Goal: Task Accomplishment & Management: Complete application form

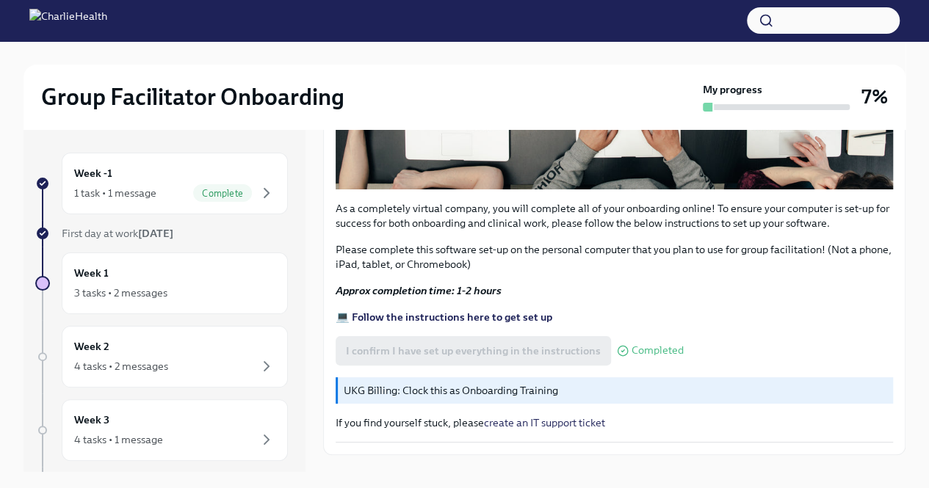
scroll to position [465, 0]
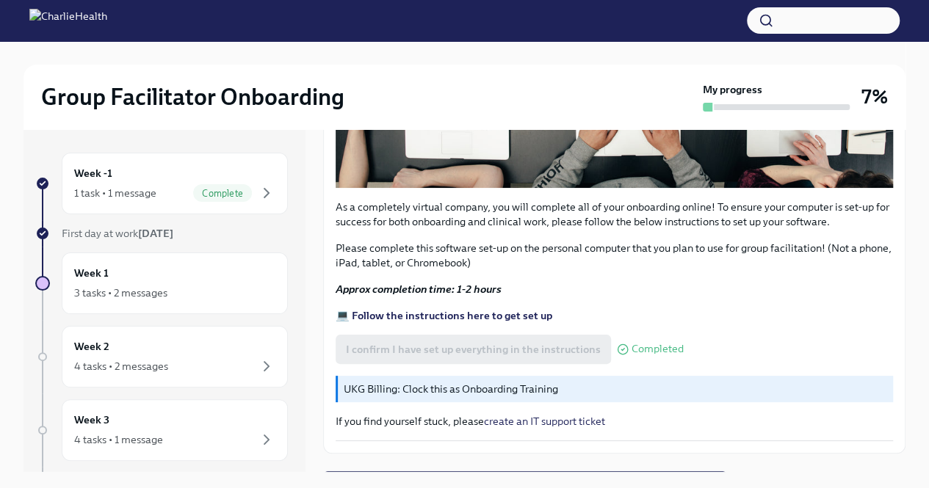
click at [524, 385] on p "UKG Billing: Clock this as Onboarding Training" at bounding box center [615, 389] width 543 height 15
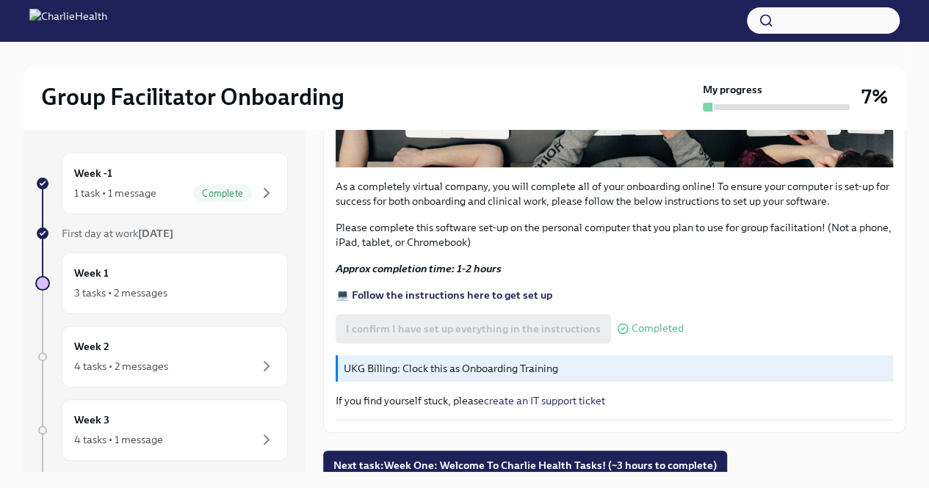
scroll to position [485, 0]
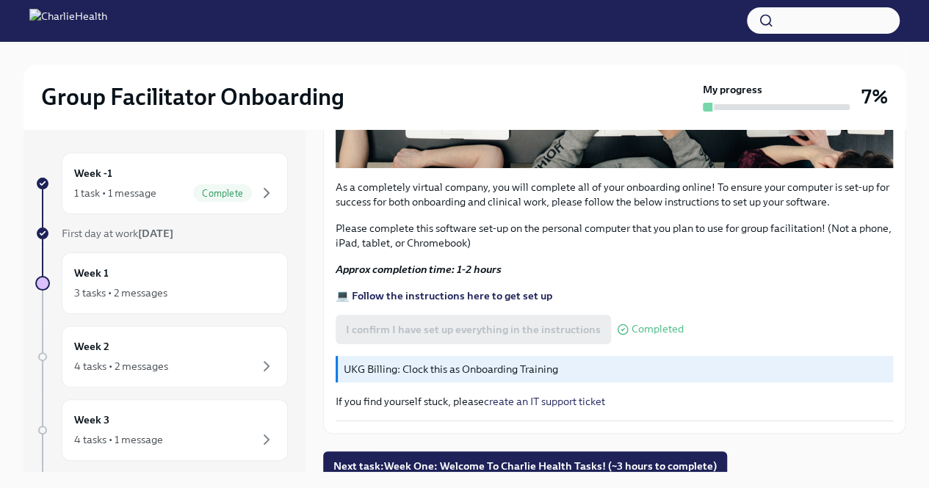
click at [480, 395] on p "If you find yourself stuck, please create an IT support ticket" at bounding box center [614, 401] width 557 height 15
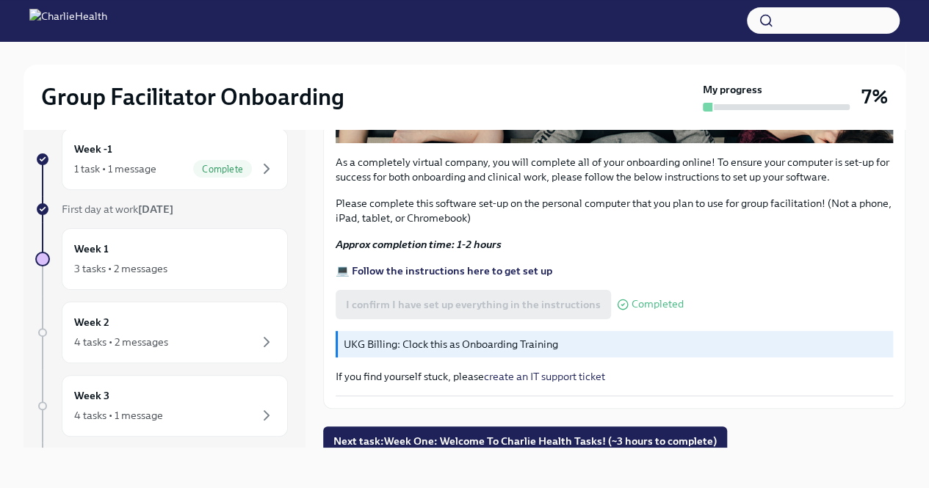
scroll to position [25, 0]
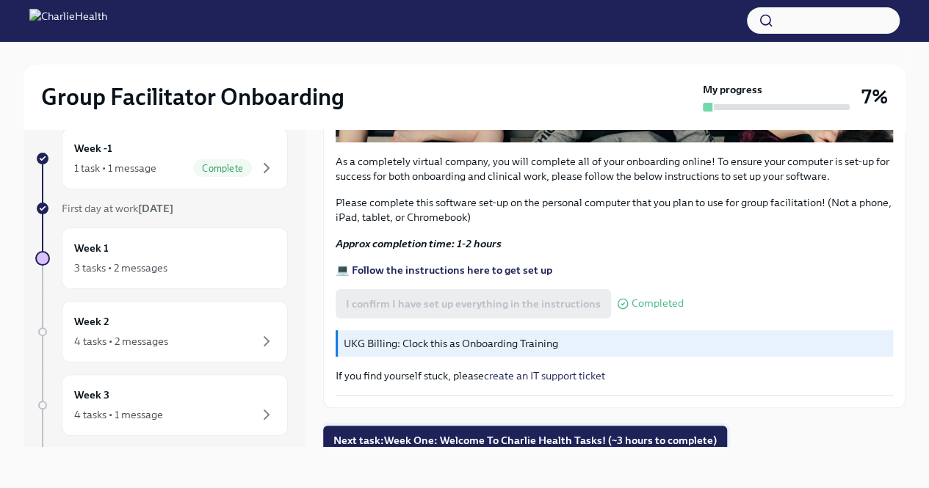
click at [530, 433] on span "Next task : Week One: Welcome To Charlie Health Tasks! (~3 hours to complete)" at bounding box center [524, 440] width 383 height 15
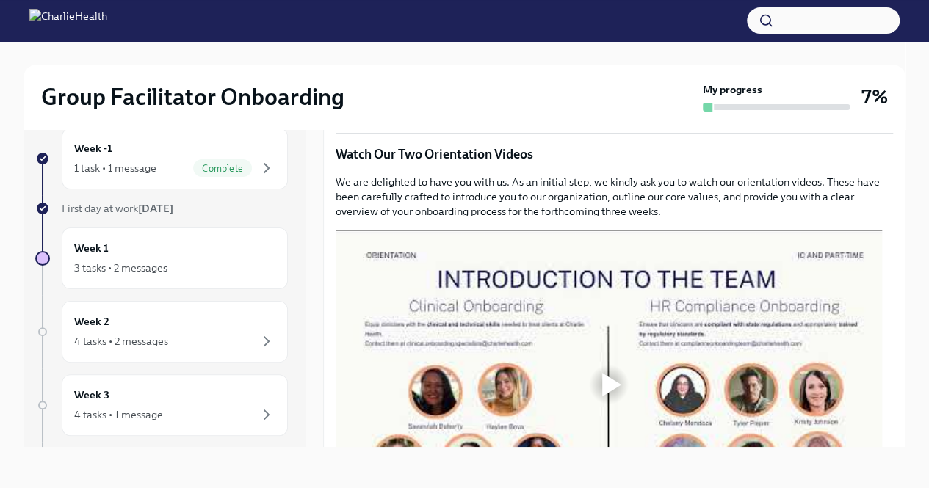
scroll to position [593, 0]
click at [911, 159] on div "Group Facilitator Onboarding My progress 7% Week -1 1 task • 1 message Complete…" at bounding box center [464, 252] width 929 height 472
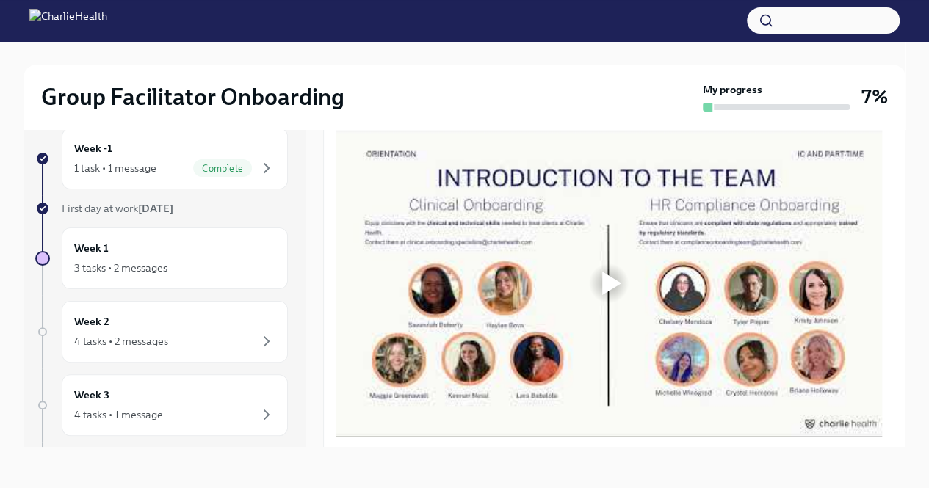
scroll to position [697, 0]
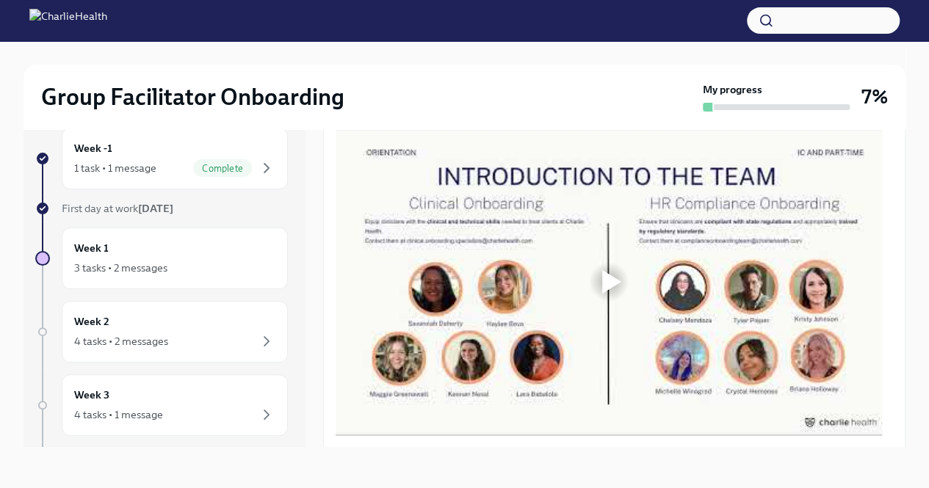
click at [604, 291] on div at bounding box center [611, 281] width 19 height 23
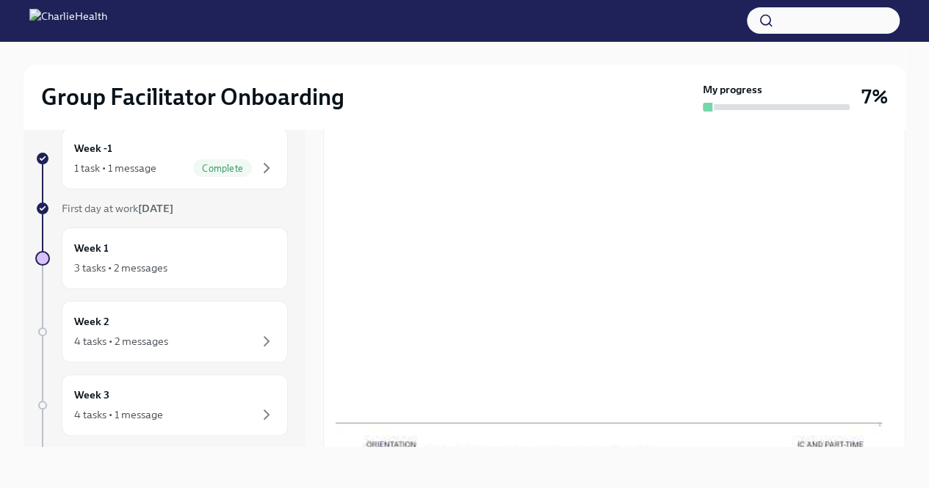
scroll to position [721, 0]
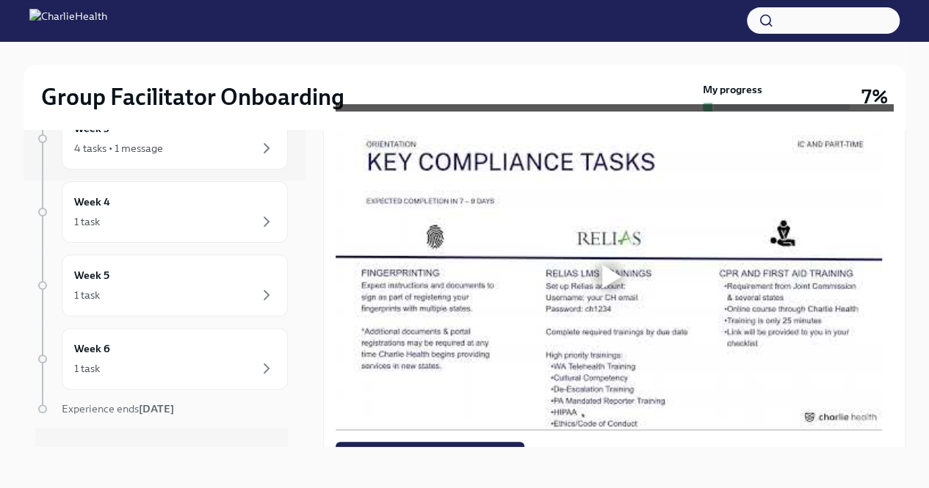
scroll to position [0, 0]
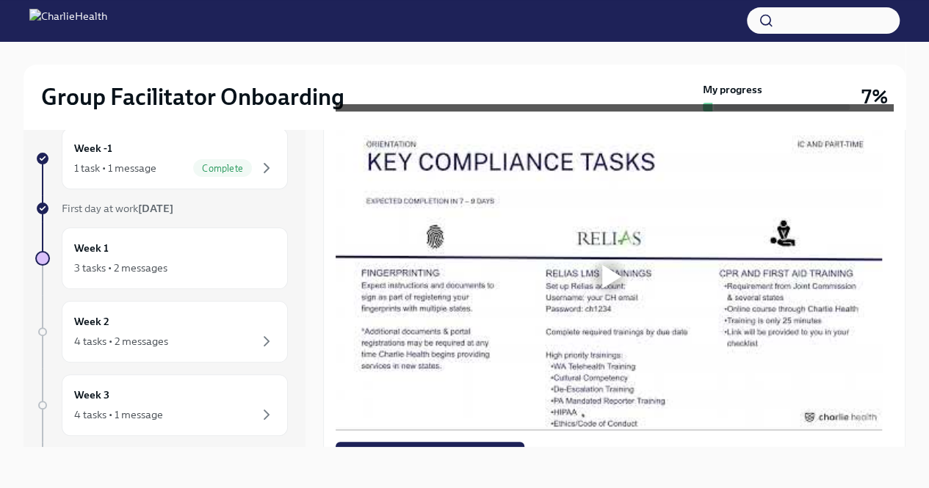
click at [612, 289] on div at bounding box center [611, 276] width 19 height 23
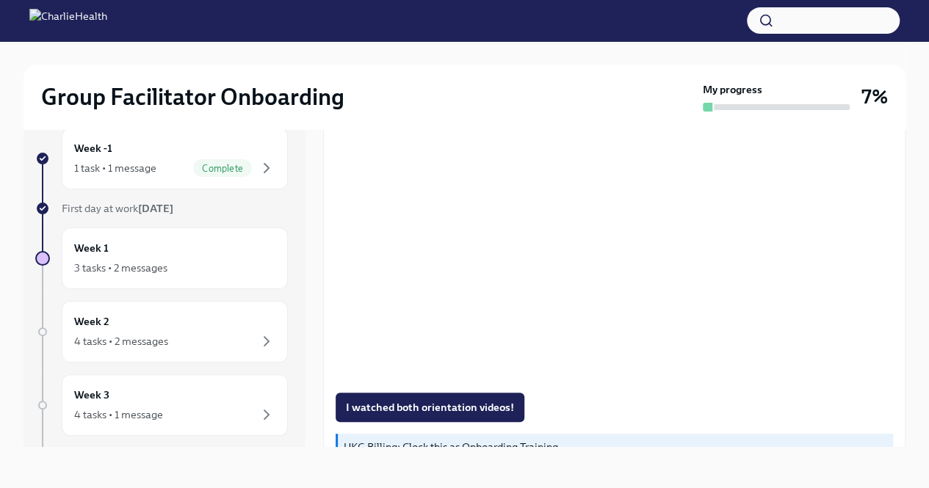
scroll to position [1070, 0]
click at [329, 262] on div "Welcome aboard! This first set of tasks will get you set up for onboarding succ…" at bounding box center [614, 227] width 582 height 2076
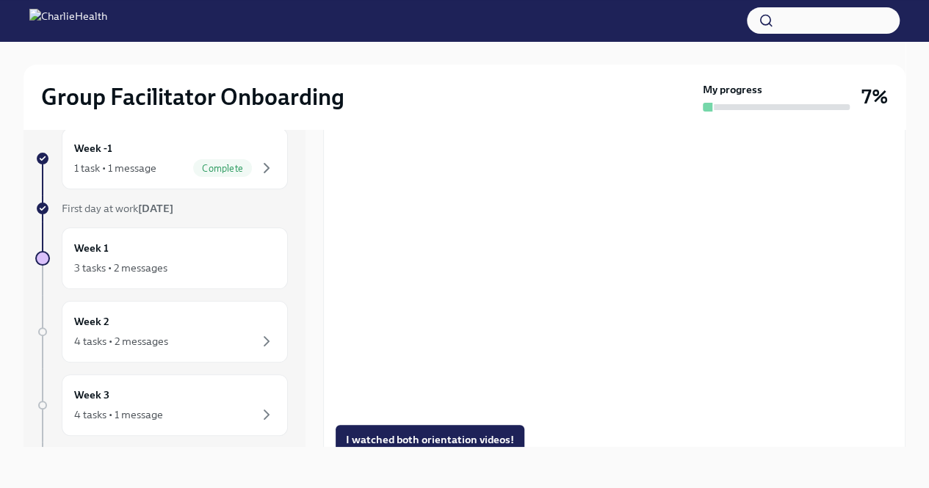
scroll to position [1037, 0]
click at [769, 444] on div "I watched both orientation videos!" at bounding box center [614, 441] width 557 height 29
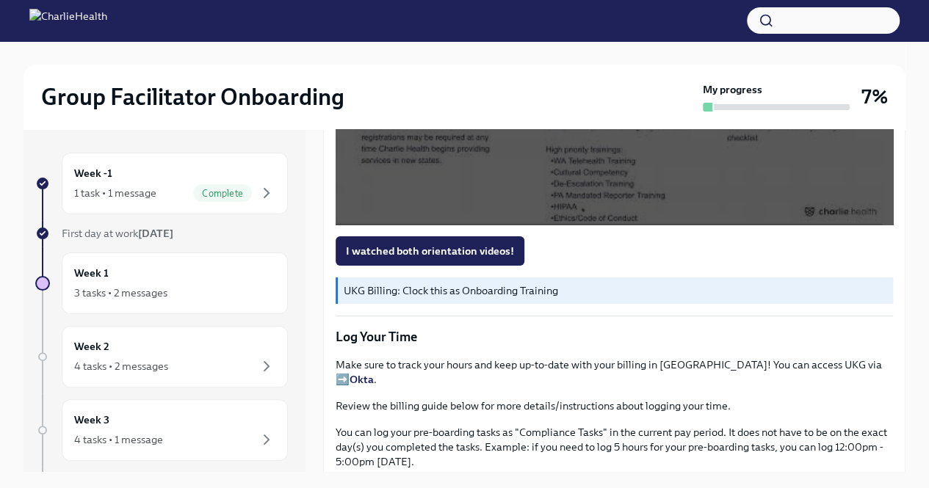
scroll to position [1257, 0]
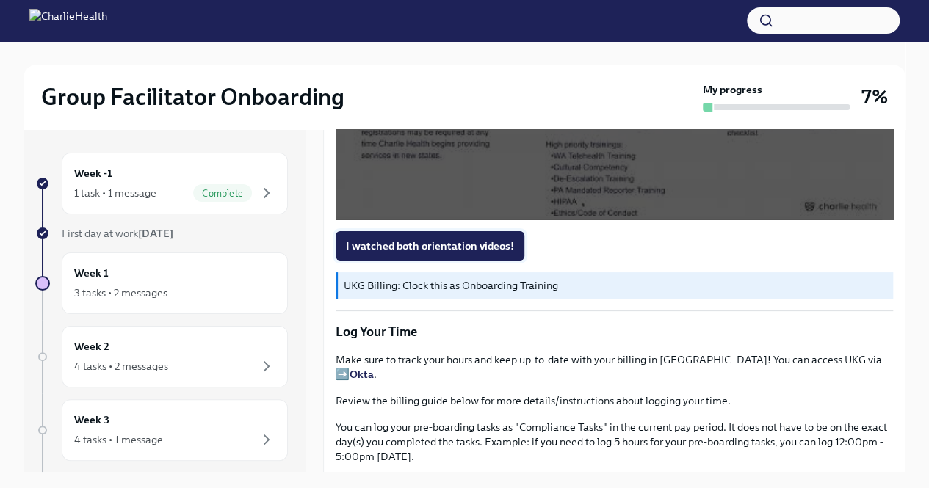
click at [430, 250] on button "I watched both orientation videos!" at bounding box center [430, 245] width 189 height 29
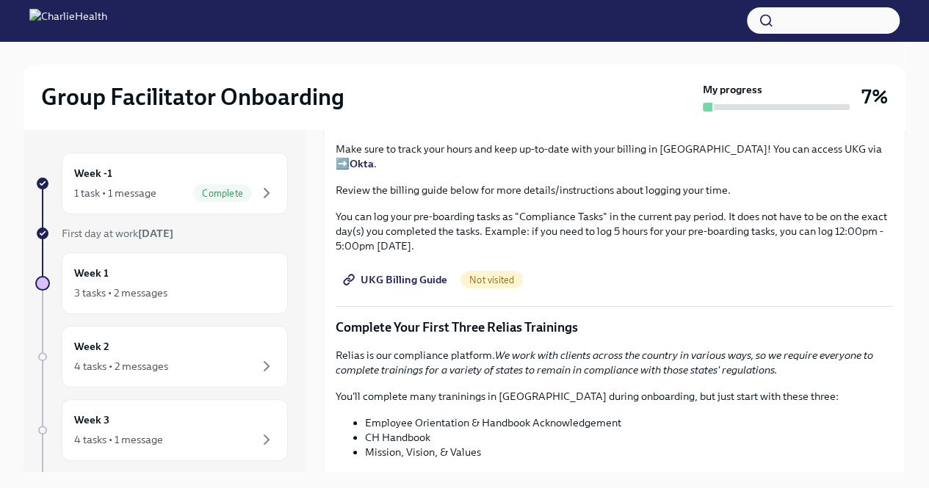
scroll to position [1466, 0]
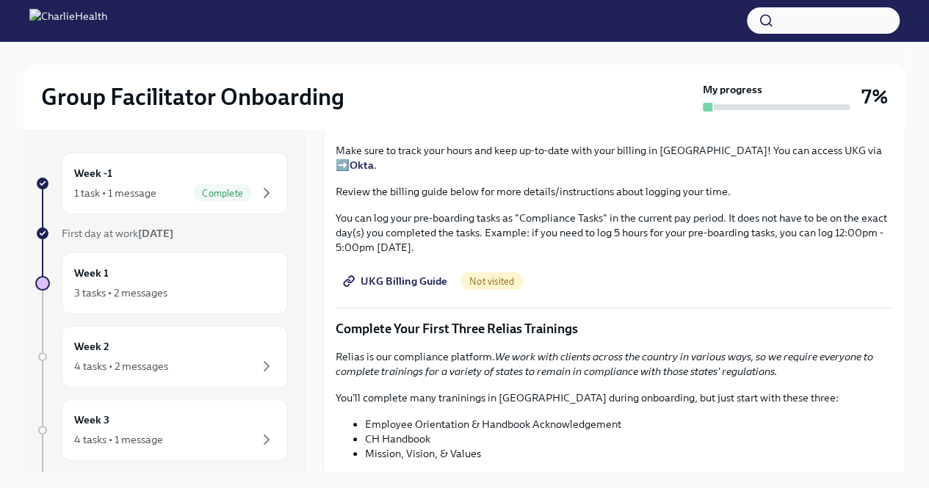
click at [415, 278] on span "UKG Billing Guide" at bounding box center [396, 281] width 101 height 15
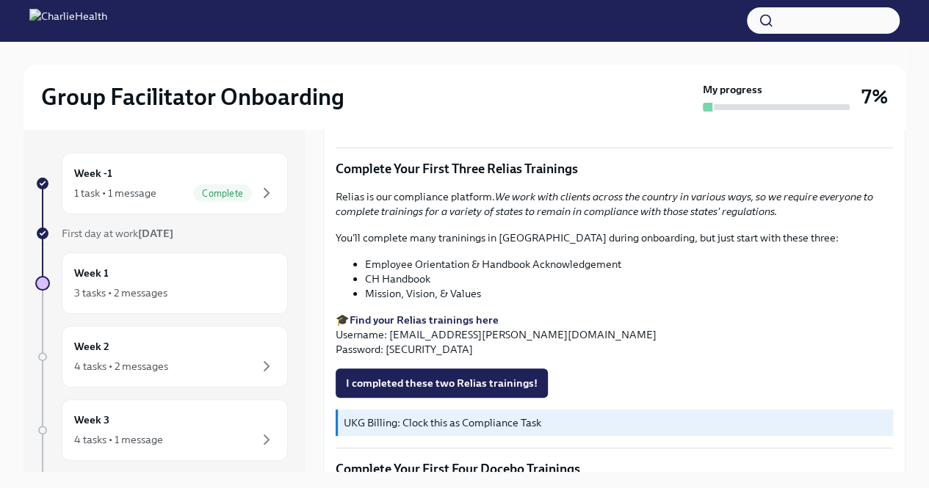
scroll to position [1628, 0]
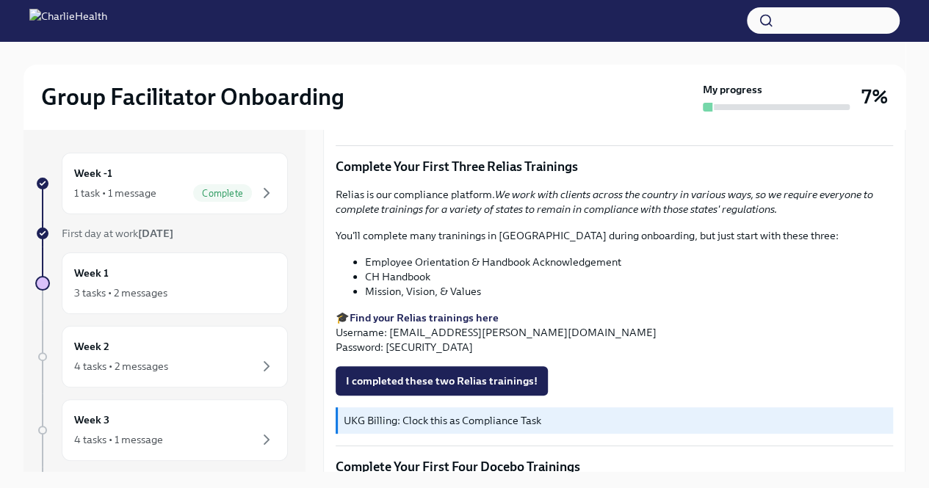
click at [474, 317] on strong "Find your Relias trainings here" at bounding box center [423, 317] width 149 height 13
click at [498, 381] on span "I completed these two Relias trainings!" at bounding box center [442, 381] width 192 height 15
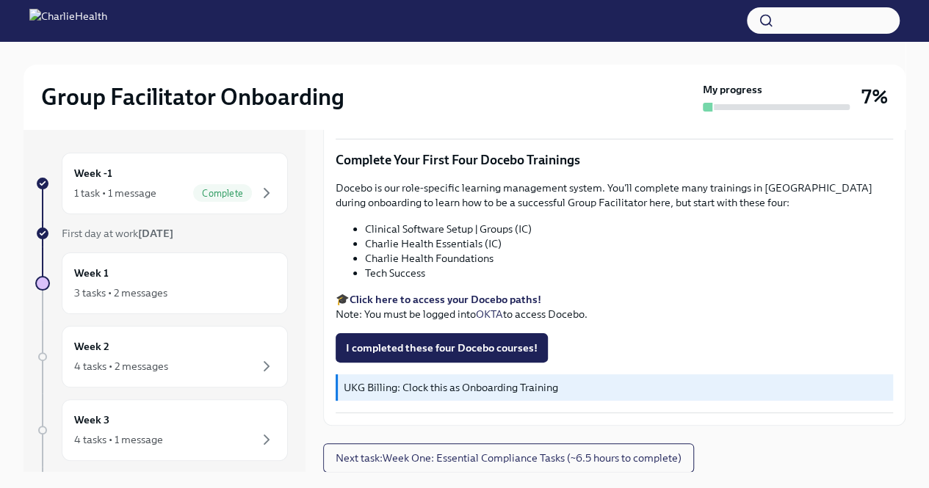
scroll to position [1935, 0]
click at [507, 296] on strong "Click here to access your Docebo paths!" at bounding box center [445, 299] width 192 height 13
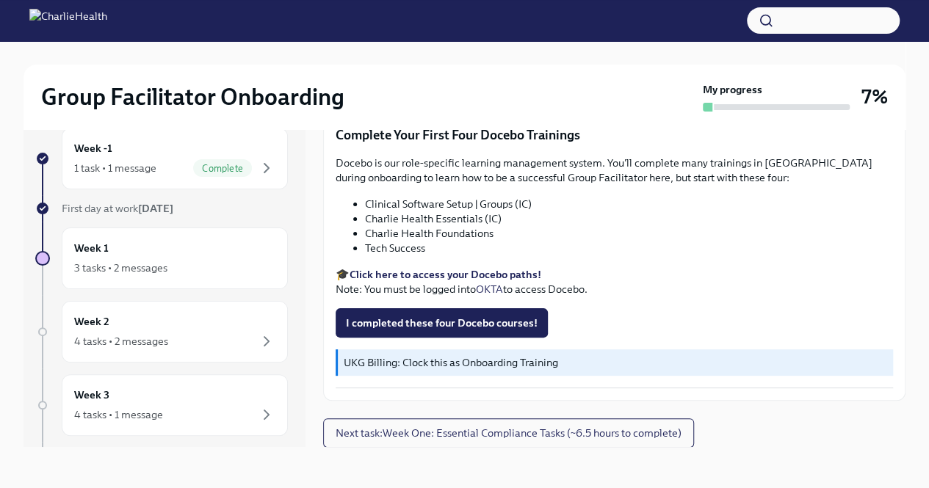
scroll to position [24, 0]
click at [507, 271] on strong "Click here to access your Docebo paths!" at bounding box center [445, 275] width 192 height 13
click at [559, 435] on span "Next task : Week One: Essential Compliance Tasks (~6.5 hours to complete)" at bounding box center [509, 433] width 346 height 15
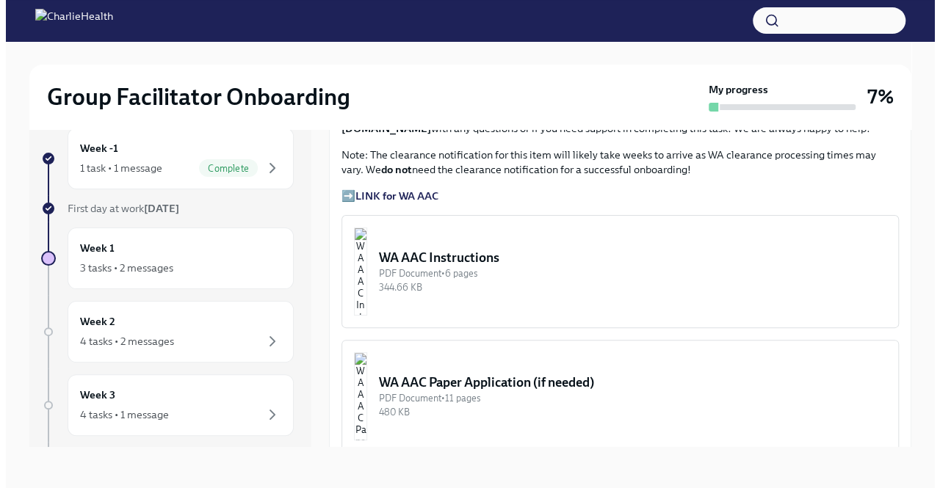
scroll to position [1071, 0]
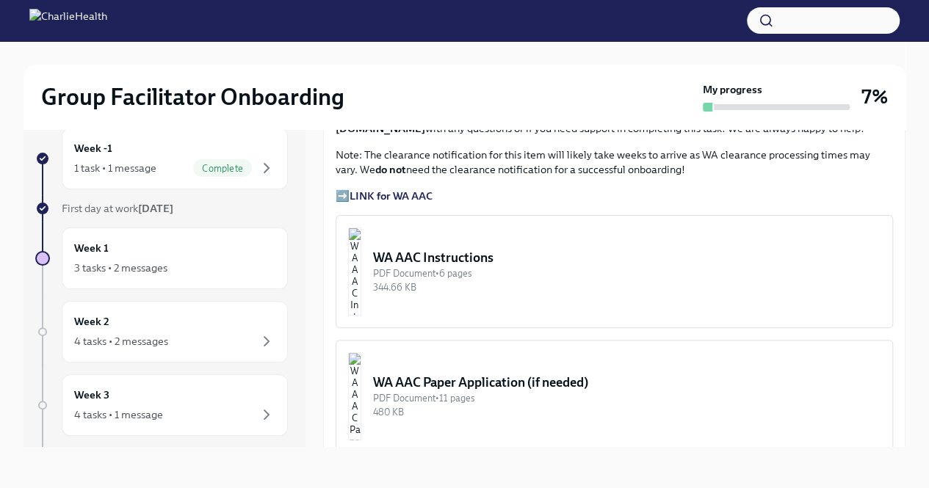
click at [483, 249] on div "WA AAC Instructions" at bounding box center [626, 258] width 507 height 18
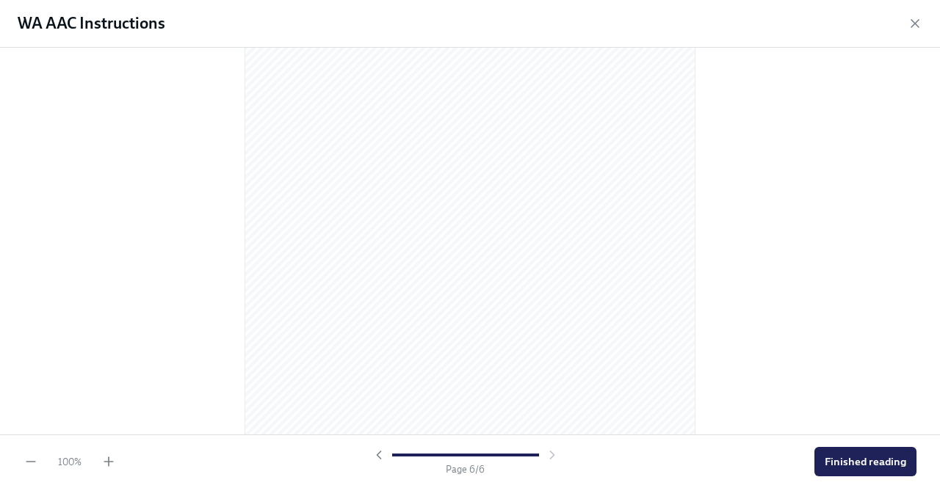
scroll to position [3191, 0]
click at [833, 457] on span "Finished reading" at bounding box center [865, 461] width 81 height 15
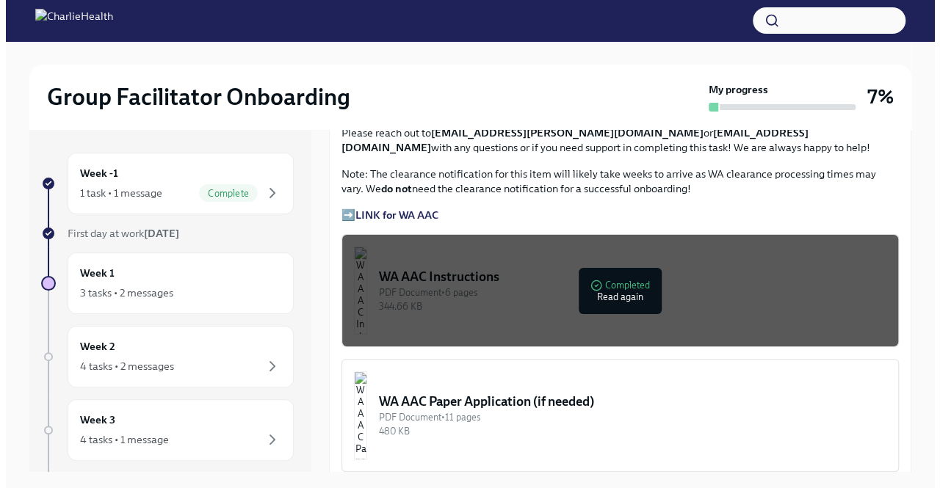
scroll to position [1076, 0]
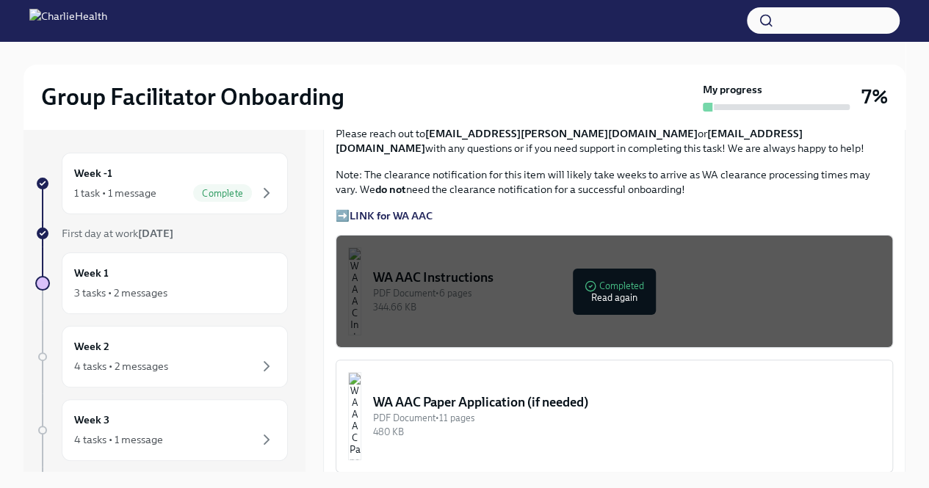
click at [428, 209] on strong "LINK for WA AAC" at bounding box center [390, 215] width 83 height 13
click at [614, 293] on div "PDF Document • 6 pages" at bounding box center [626, 293] width 507 height 14
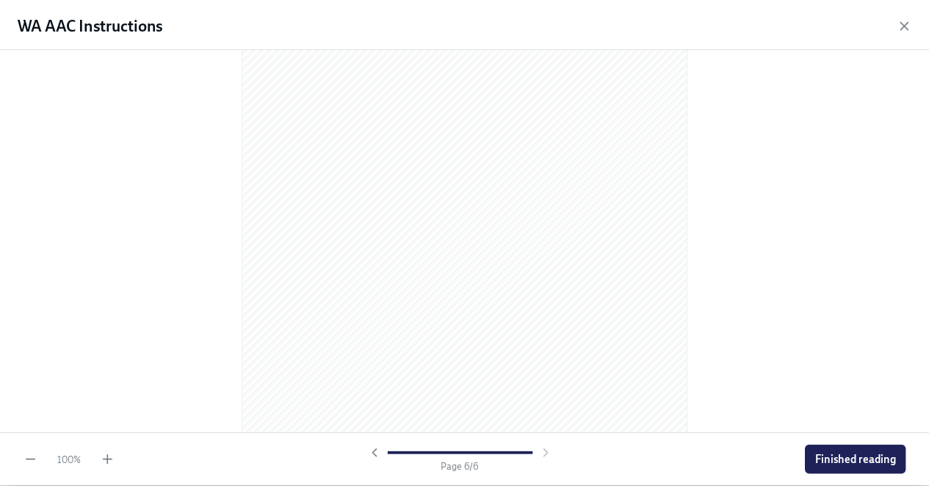
scroll to position [3191, 0]
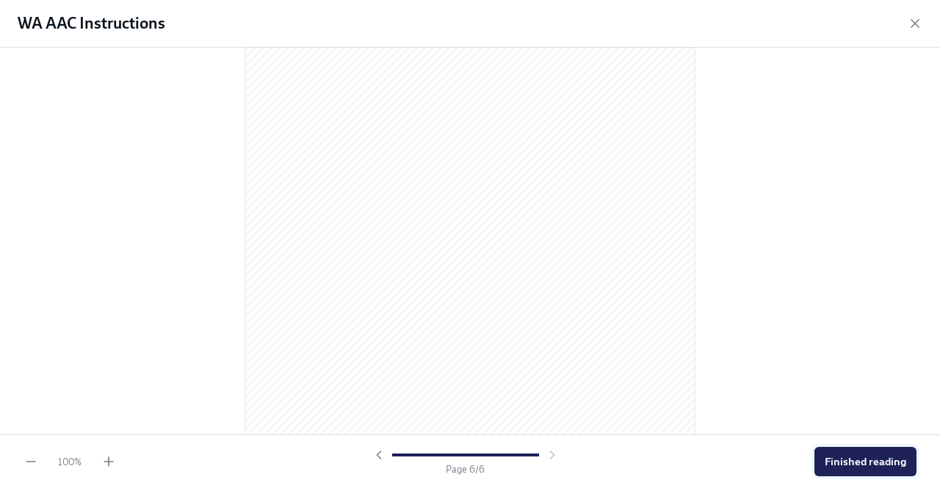
click at [849, 465] on span "Finished reading" at bounding box center [865, 461] width 81 height 15
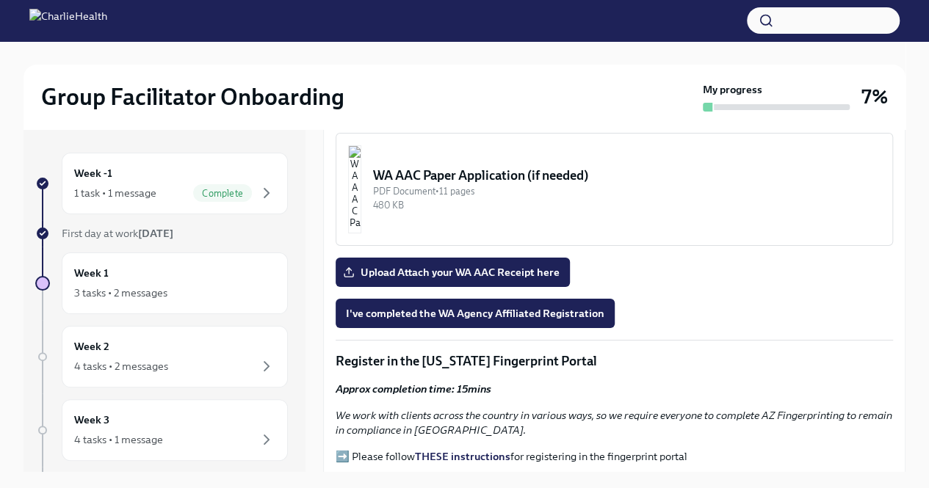
scroll to position [1303, 0]
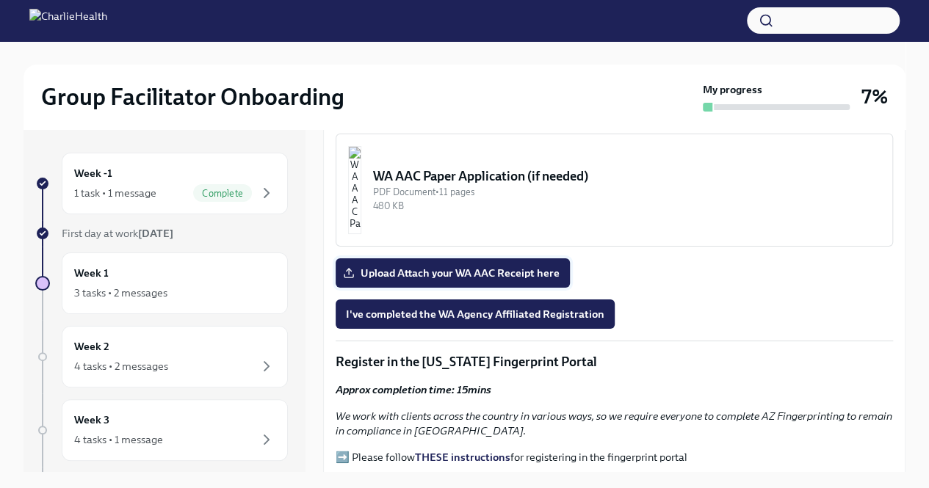
click at [509, 266] on span "Upload Attach your WA AAC Receipt here" at bounding box center [453, 273] width 214 height 15
click at [0, 0] on input "Upload Attach your WA AAC Receipt here" at bounding box center [0, 0] width 0 height 0
click at [567, 307] on span "I've completed the WA Agency Affiliated Registration" at bounding box center [475, 314] width 258 height 15
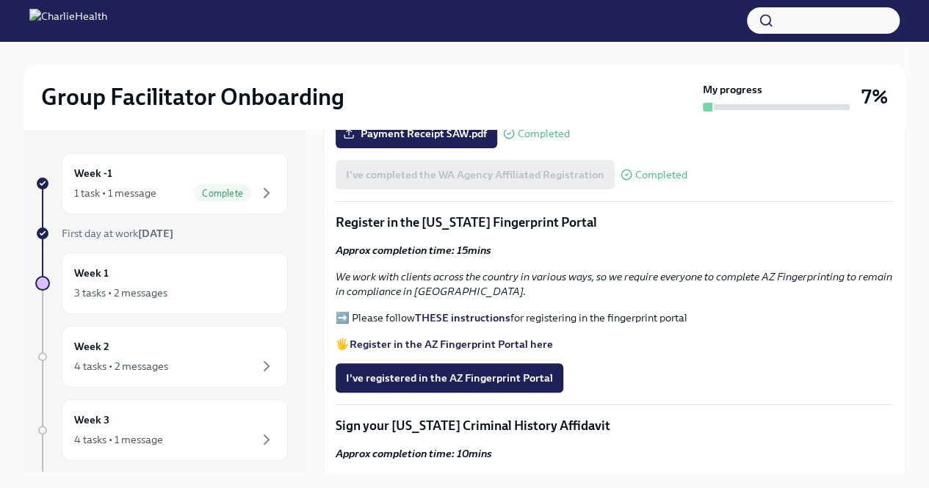
scroll to position [1441, 0]
click at [479, 338] on strong "Register in the AZ Fingerprint Portal here" at bounding box center [450, 344] width 203 height 13
click at [495, 312] on strong "THESE instructions" at bounding box center [462, 318] width 95 height 13
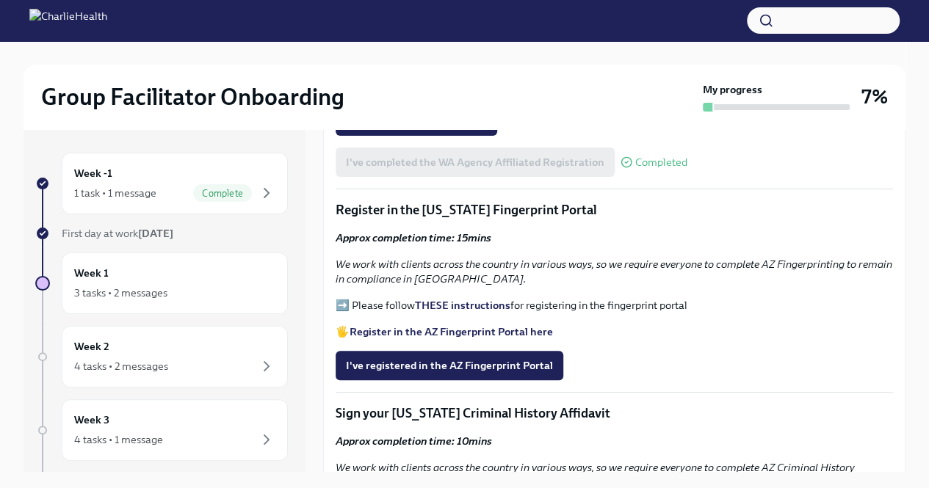
scroll to position [1456, 0]
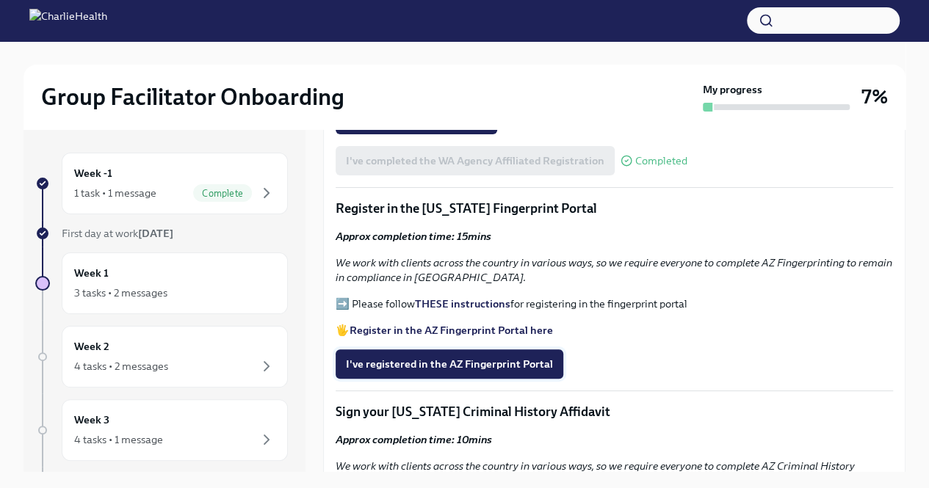
click at [493, 349] on button "I've registered in the AZ Fingerprint Portal" at bounding box center [450, 363] width 228 height 29
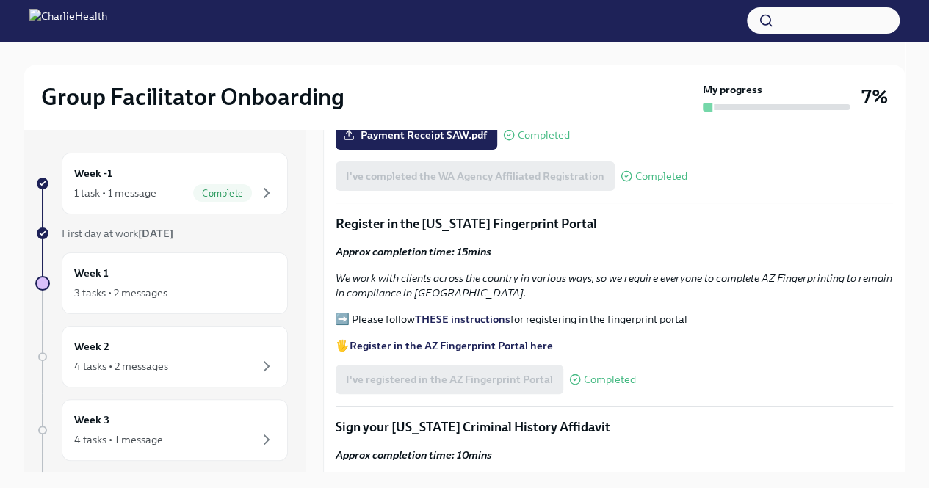
scroll to position [1441, 0]
drag, startPoint x: 423, startPoint y: 215, endPoint x: 573, endPoint y: 224, distance: 150.8
click at [573, 224] on p "Register in the [US_STATE] Fingerprint Portal" at bounding box center [614, 223] width 557 height 18
copy p "[US_STATE] Fingerprint Portal"
click at [740, 353] on div "Welcome to your essential compliance tasks list! Offering virtual mental health…" at bounding box center [614, 73] width 557 height 2434
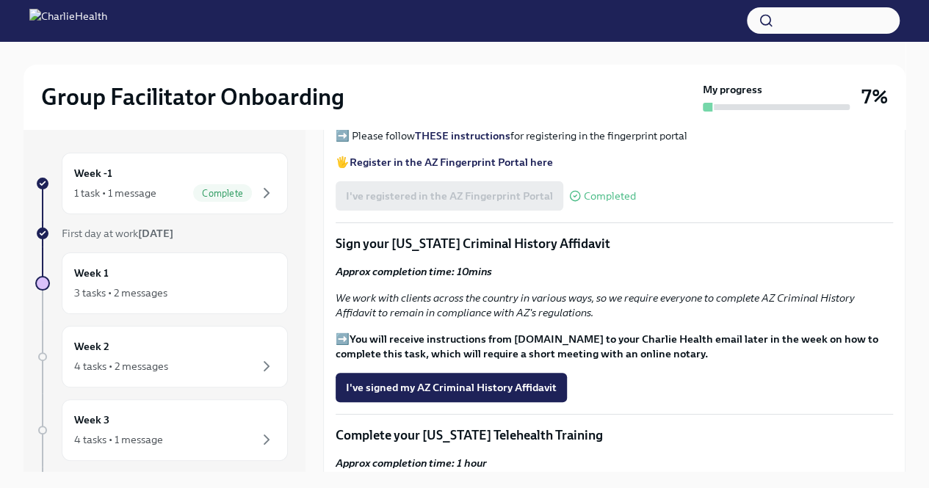
scroll to position [1628, 0]
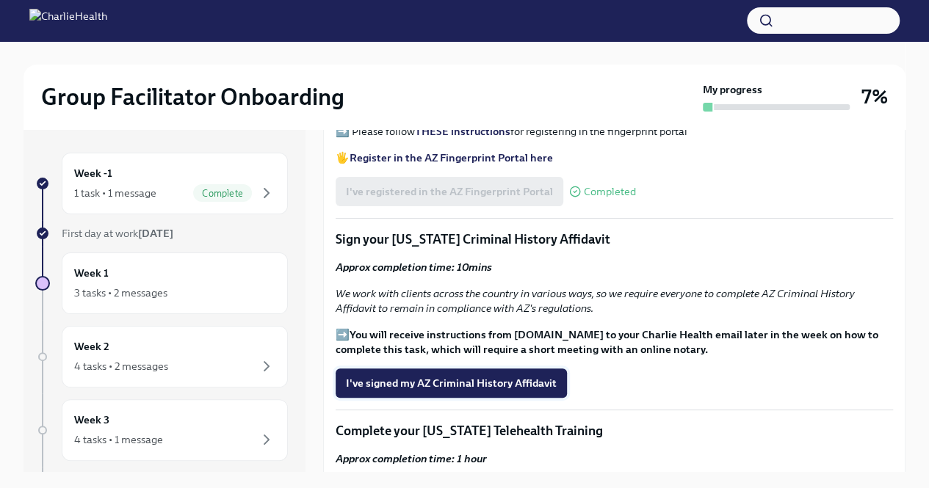
click at [468, 376] on span "I've signed my AZ Criminal History Affidavit" at bounding box center [451, 383] width 211 height 15
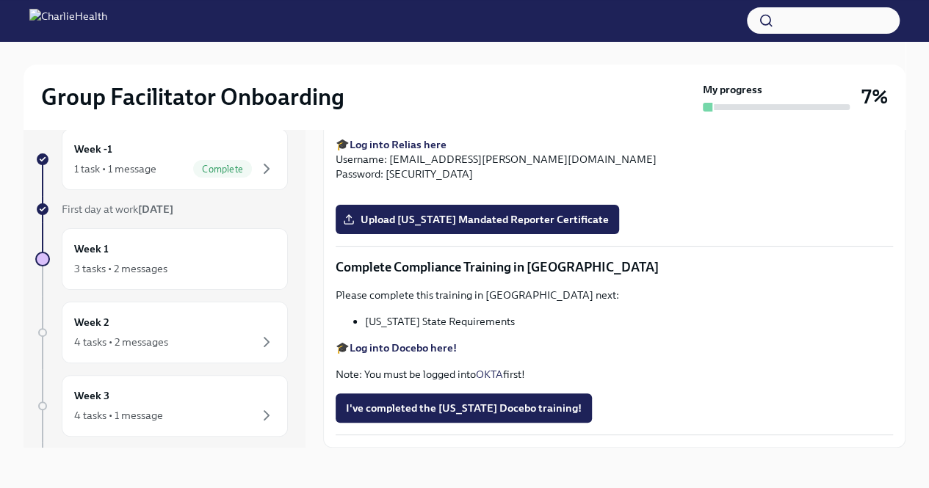
scroll to position [25, 0]
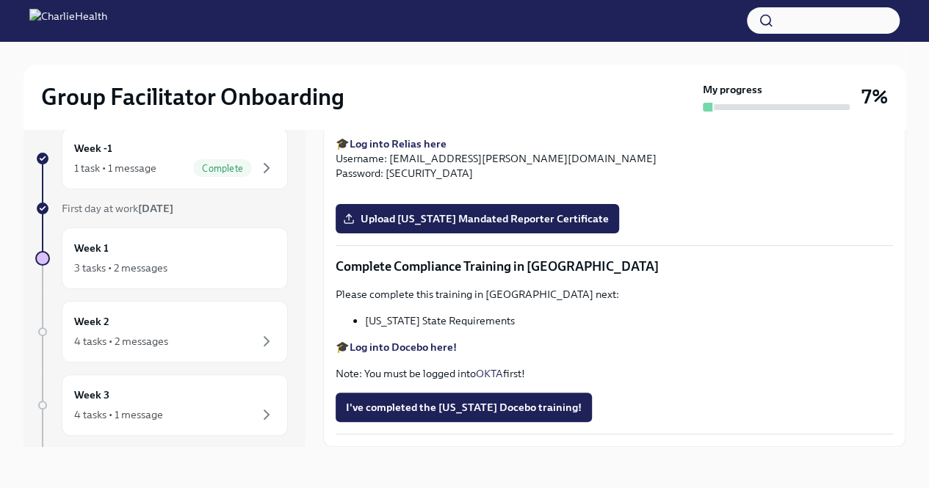
click at [441, 345] on strong "Log into Docebo here!" at bounding box center [402, 347] width 107 height 13
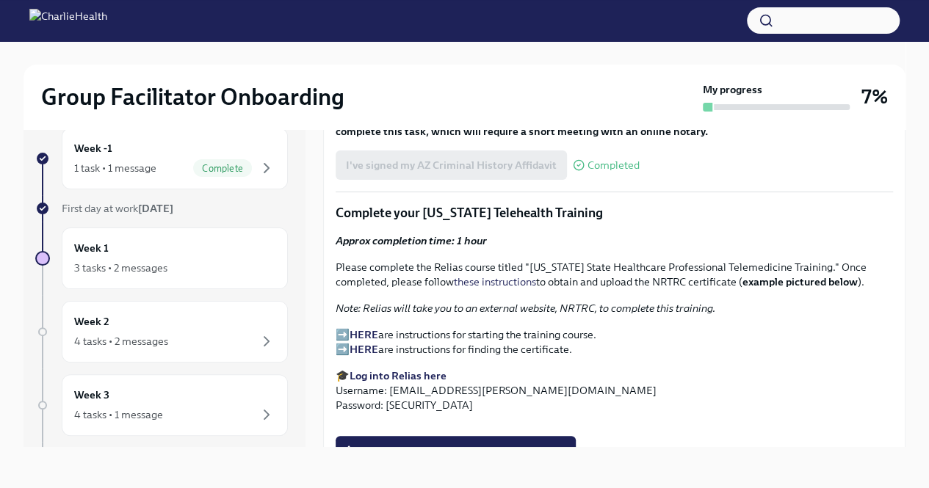
scroll to position [1821, 0]
click at [367, 329] on strong "HERE" at bounding box center [363, 335] width 29 height 13
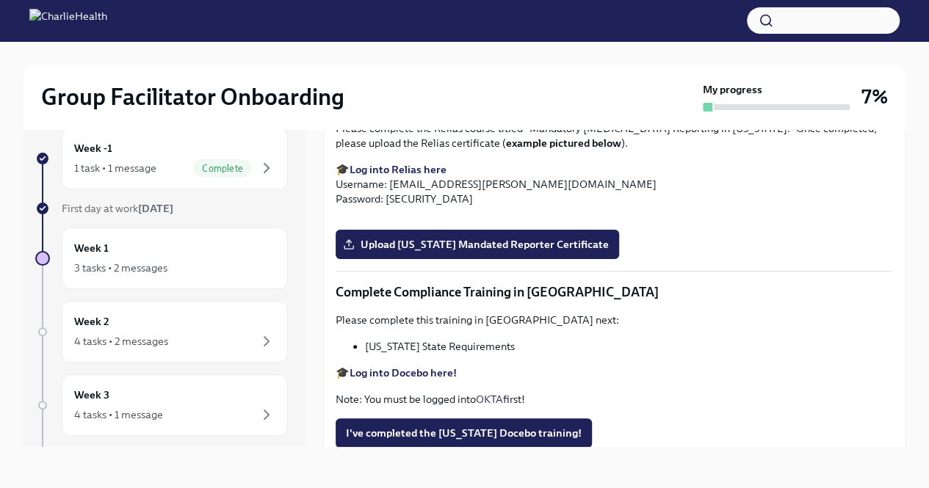
scroll to position [2297, 0]
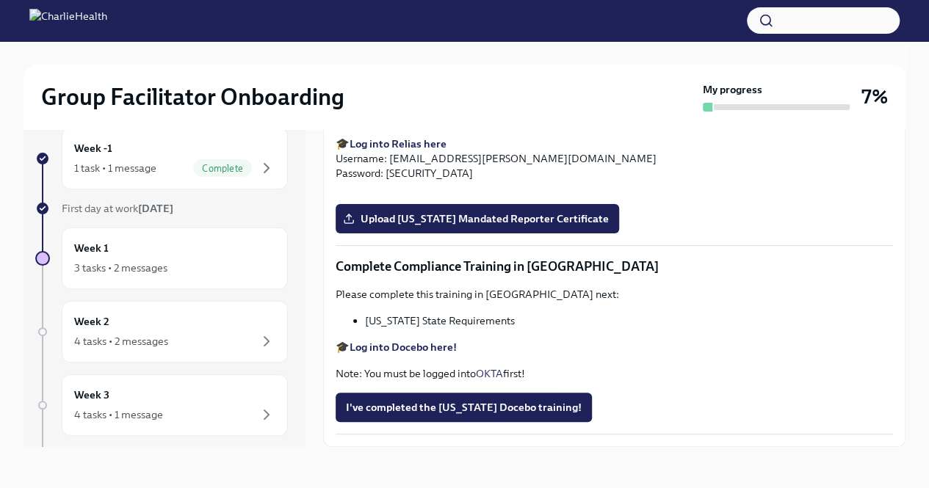
click at [493, 8] on span "Upload [US_STATE] Telehealth Certificate" at bounding box center [456, 0] width 220 height 15
click at [0, 0] on input "Upload [US_STATE] Telehealth Certificate" at bounding box center [0, 0] width 0 height 0
click at [421, 151] on strong "Log into Relias here" at bounding box center [397, 143] width 97 height 13
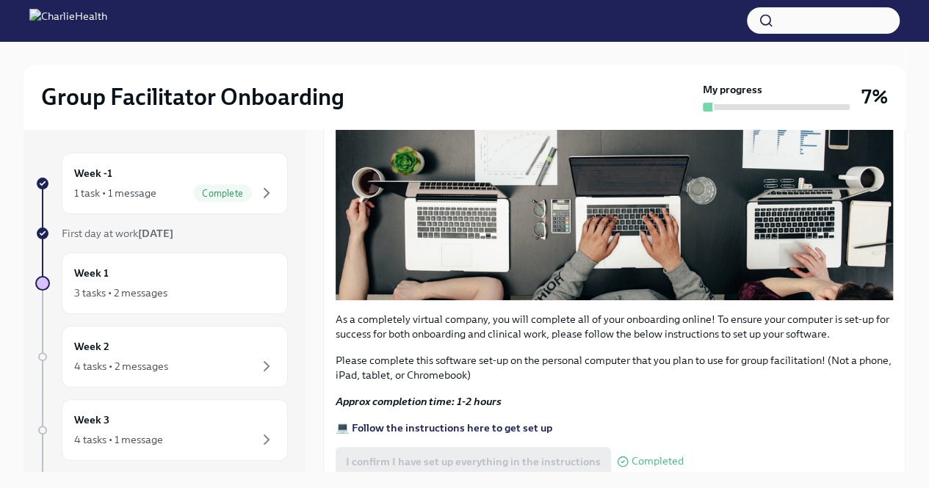
scroll to position [486, 0]
